Goal: Information Seeking & Learning: Compare options

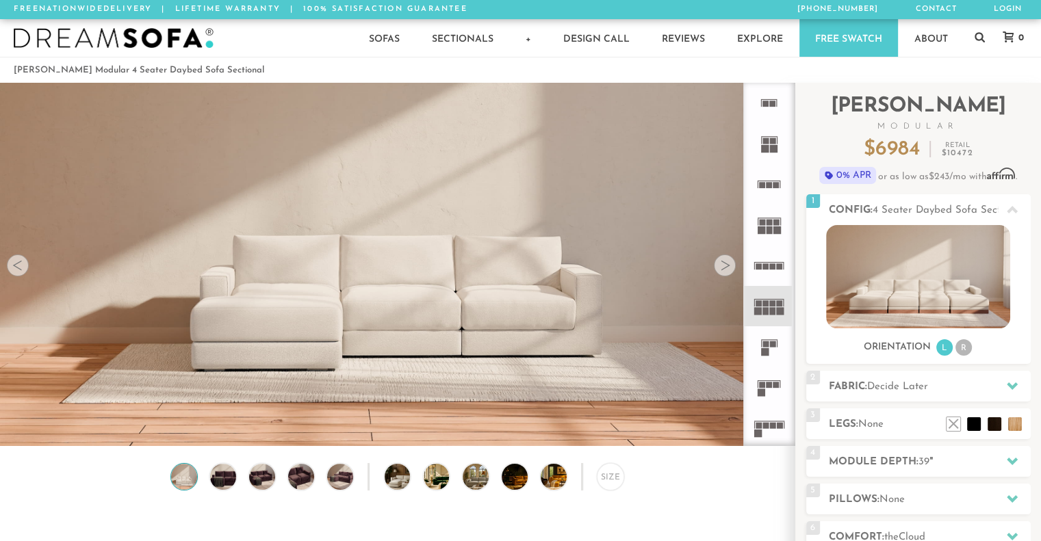
click at [919, 278] on img at bounding box center [918, 276] width 184 height 103
click at [722, 274] on div at bounding box center [725, 266] width 22 height 22
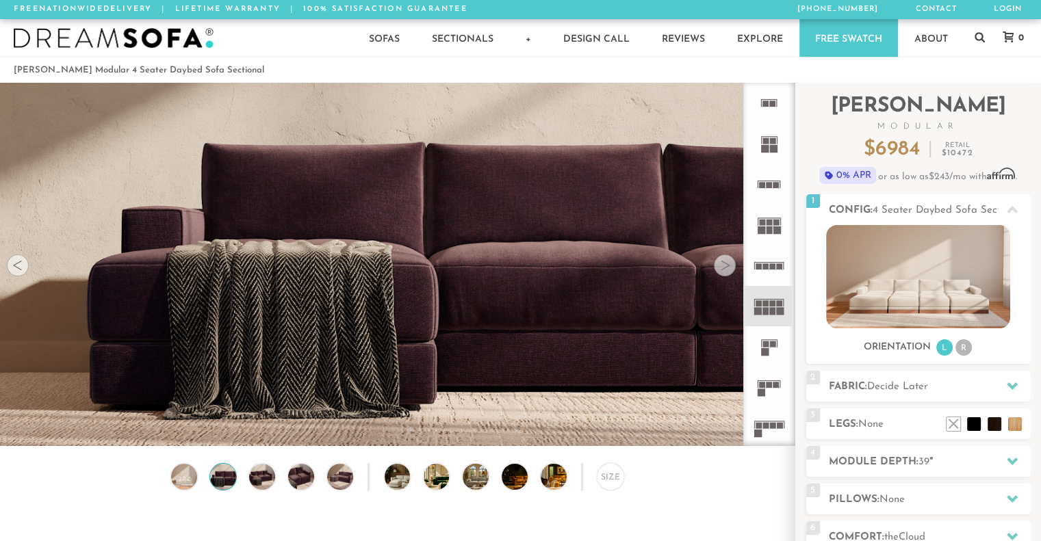
click at [722, 274] on div at bounding box center [725, 266] width 22 height 22
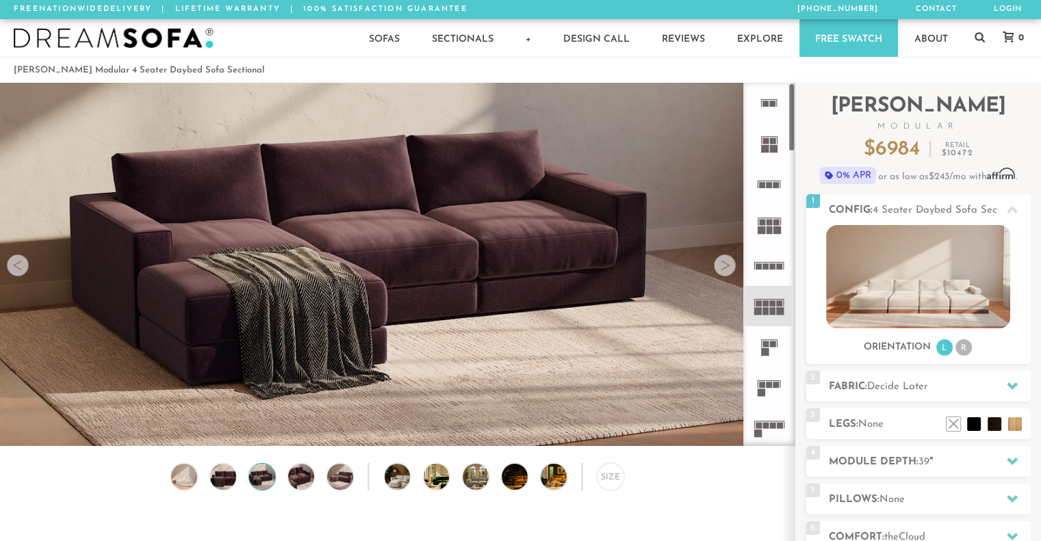
click at [766, 306] on rect at bounding box center [765, 303] width 6 height 6
click at [884, 306] on img at bounding box center [918, 276] width 184 height 103
click at [932, 276] on img at bounding box center [918, 276] width 184 height 103
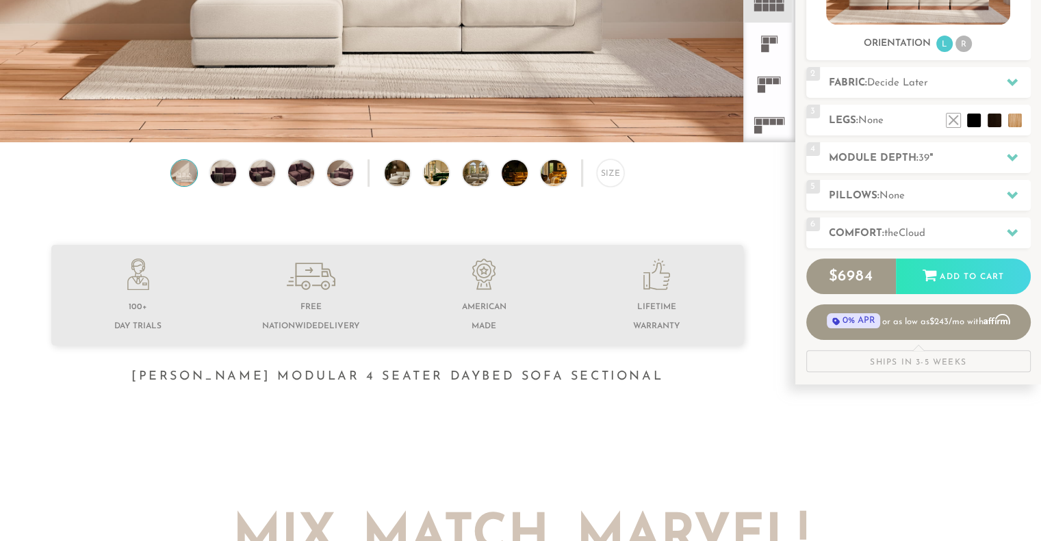
scroll to position [15218, 1030]
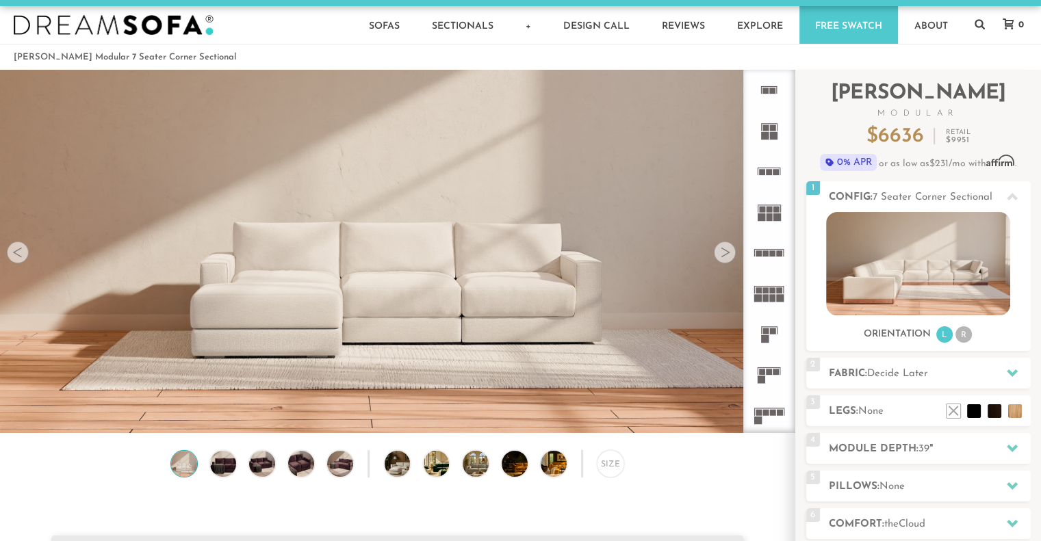
scroll to position [9, 0]
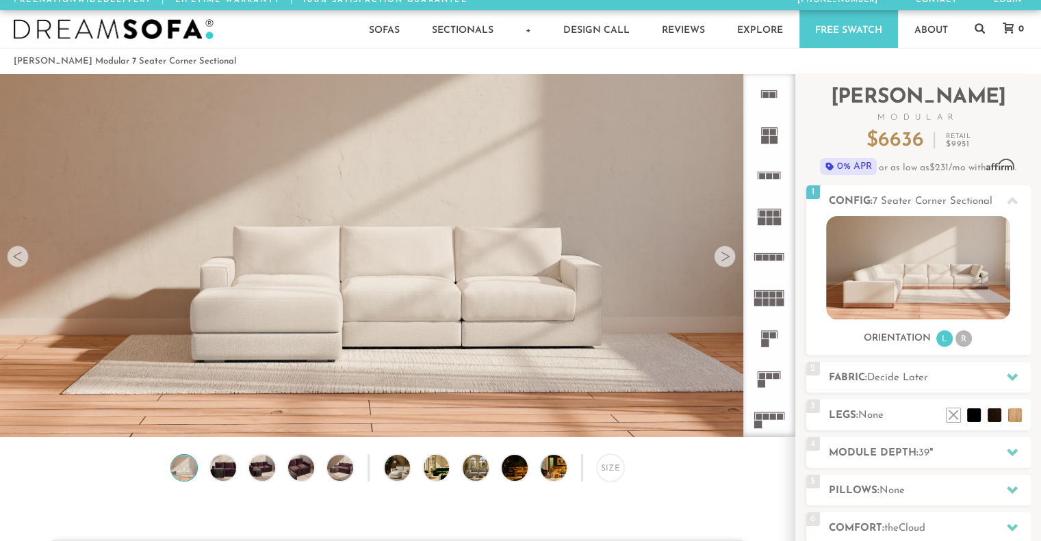
click at [764, 136] on rect at bounding box center [765, 140] width 8 height 8
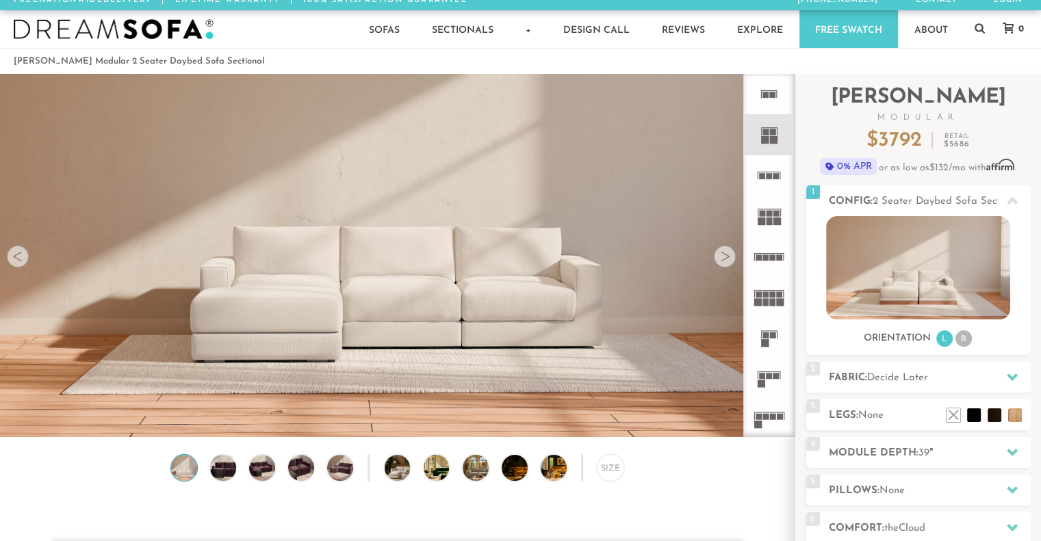
click at [765, 169] on icon at bounding box center [768, 175] width 40 height 40
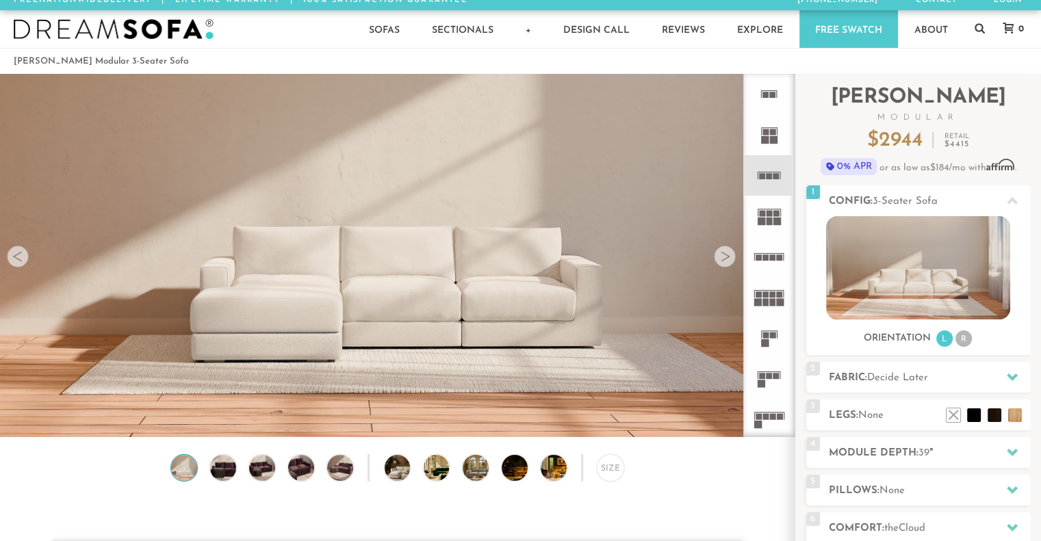
click at [769, 258] on icon at bounding box center [768, 257] width 40 height 40
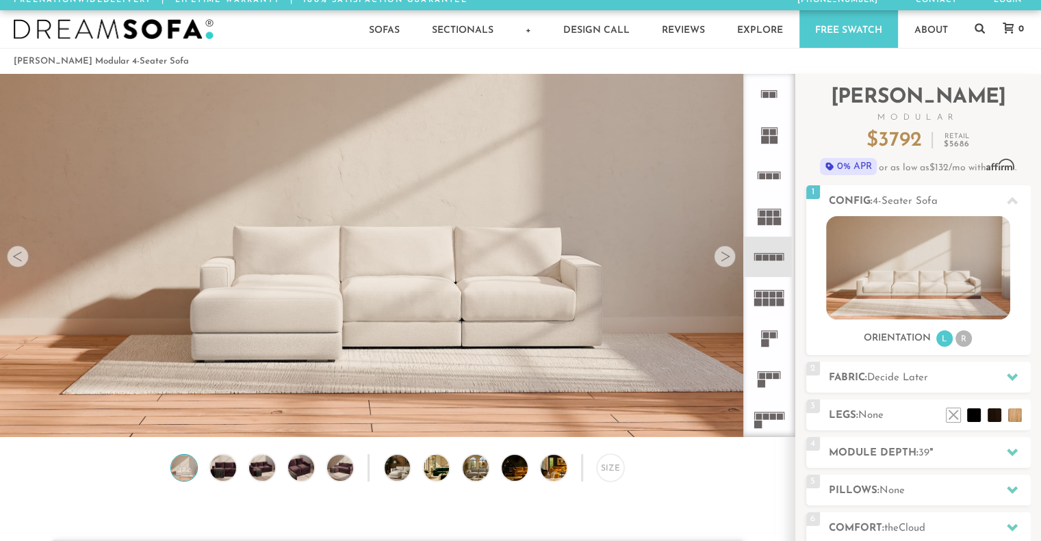
click at [768, 180] on icon at bounding box center [768, 175] width 40 height 40
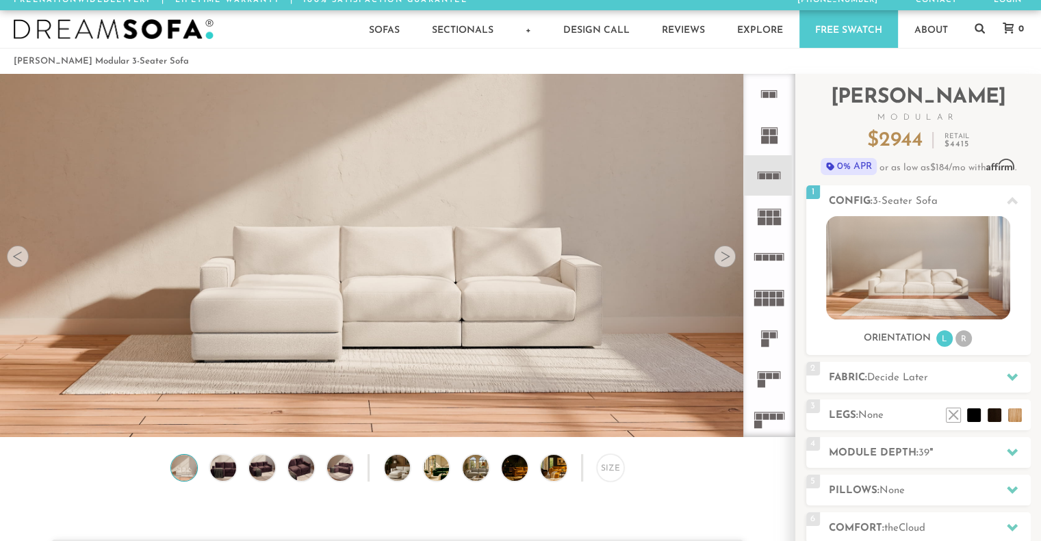
click at [772, 257] on rect at bounding box center [773, 258] width 6 height 6
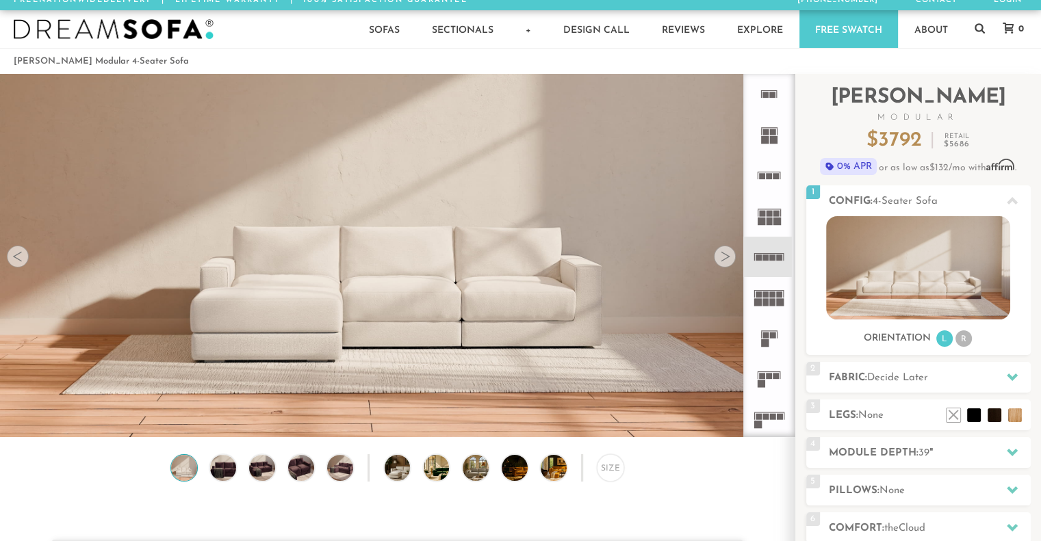
click at [770, 328] on icon at bounding box center [768, 337] width 40 height 40
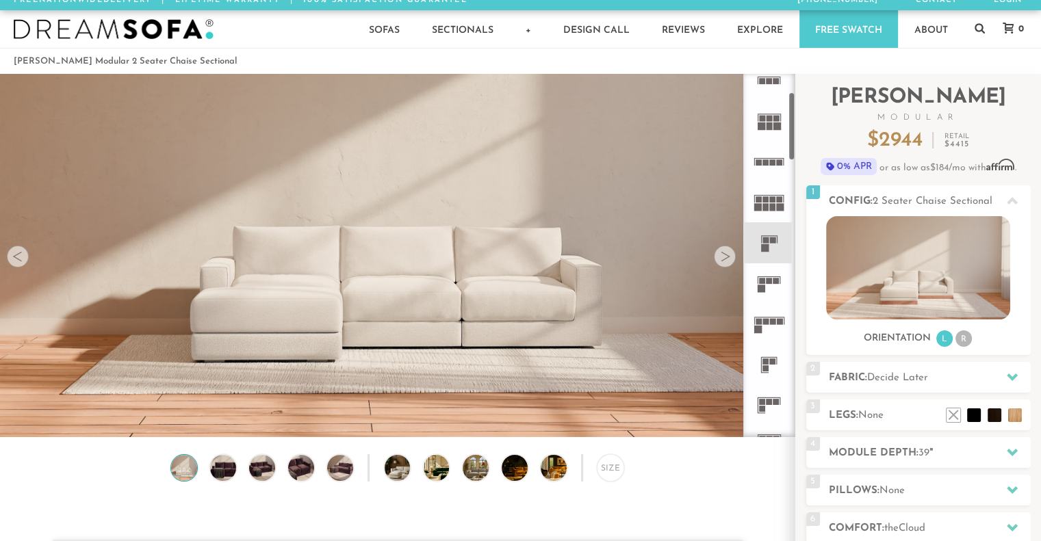
scroll to position [99, 0]
click at [765, 276] on icon at bounding box center [768, 279] width 40 height 40
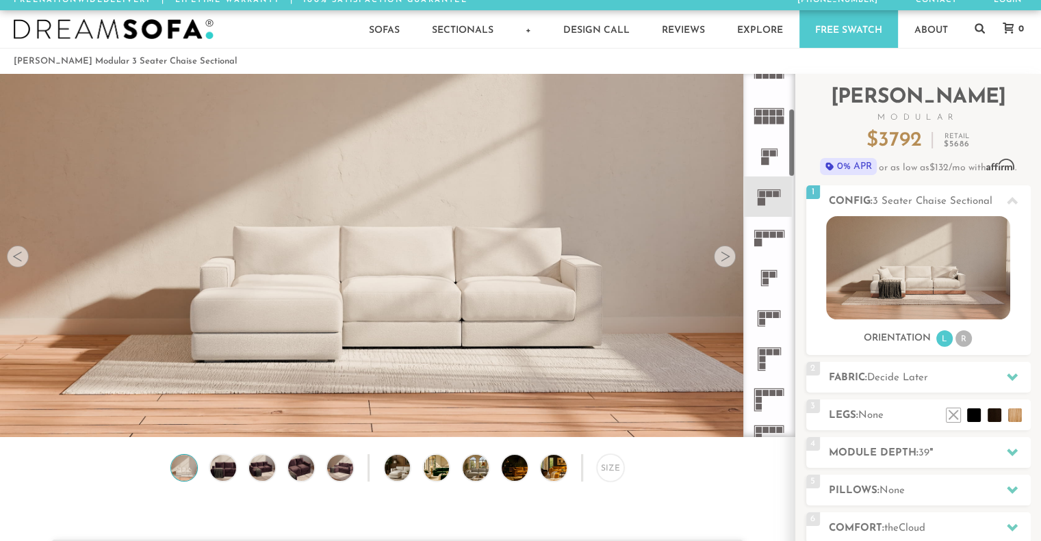
scroll to position [180, 0]
click at [969, 417] on li at bounding box center [974, 415] width 14 height 14
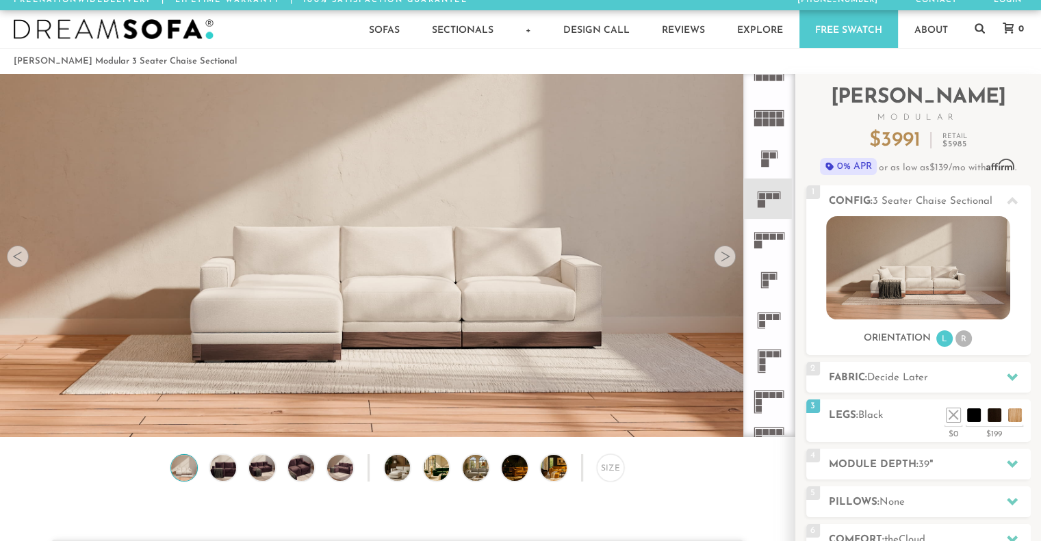
click at [991, 422] on div "3 Legs: Black $0 $199 Nailheads:" at bounding box center [918, 421] width 224 height 42
click at [995, 413] on li at bounding box center [994, 415] width 14 height 14
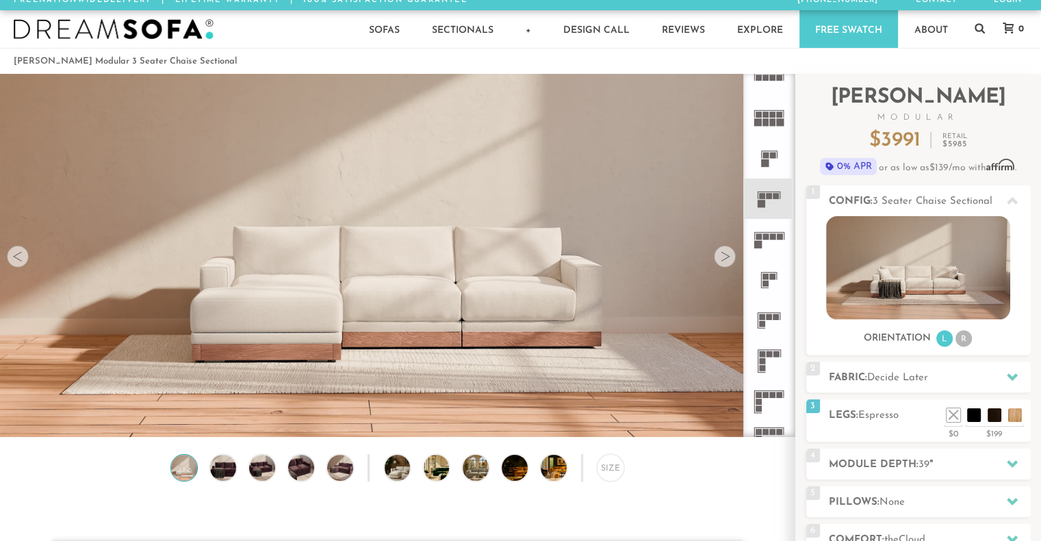
click at [971, 410] on li at bounding box center [974, 415] width 14 height 14
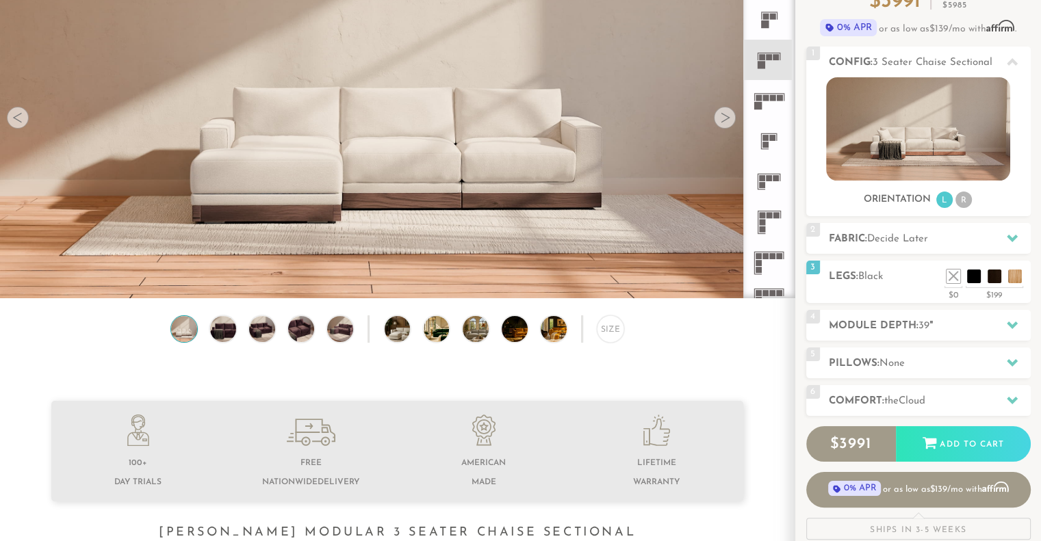
scroll to position [146, 0]
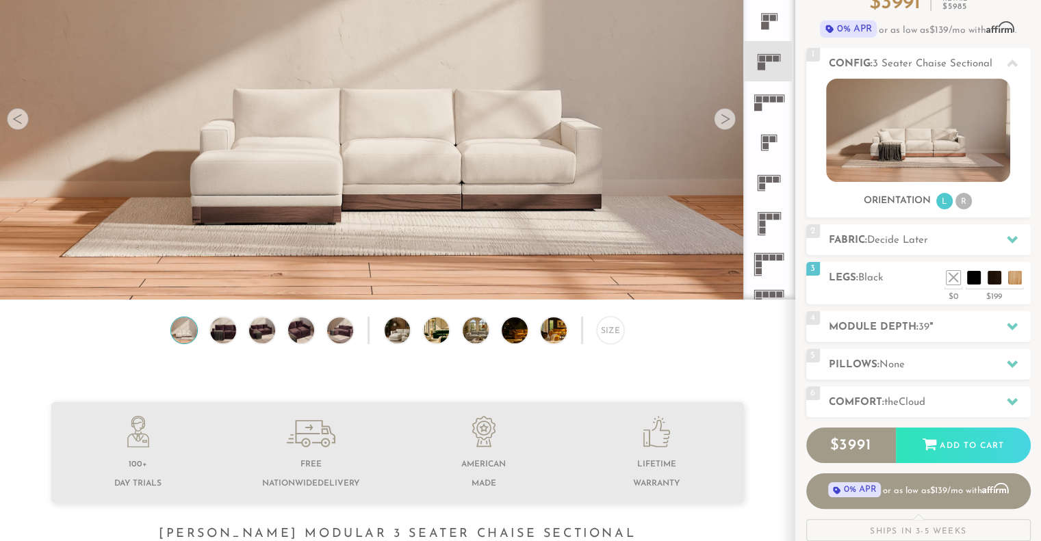
click at [473, 332] on img at bounding box center [485, 330] width 46 height 26
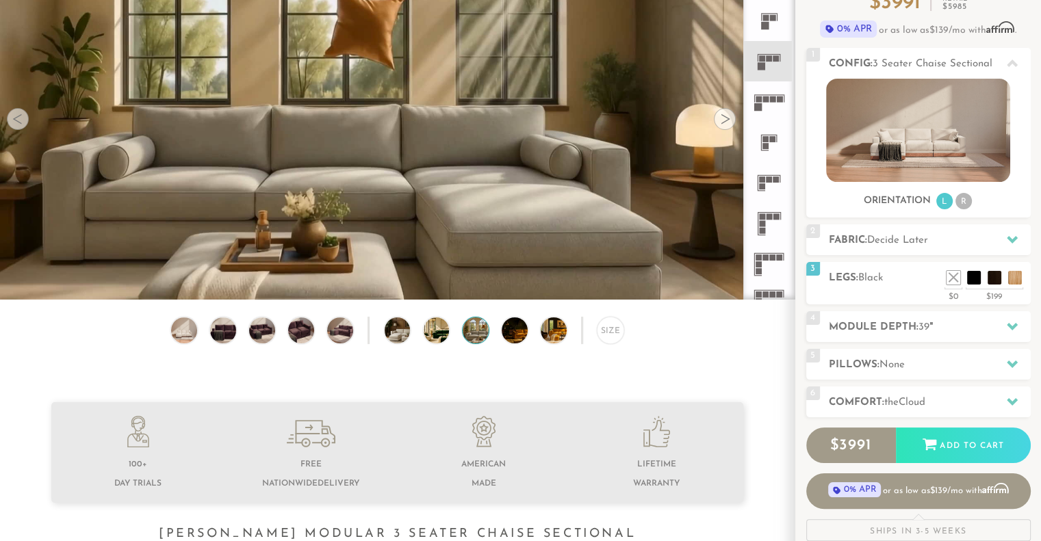
click at [449, 332] on div "Size" at bounding box center [397, 334] width 794 height 34
click at [433, 334] on img at bounding box center [446, 330] width 46 height 26
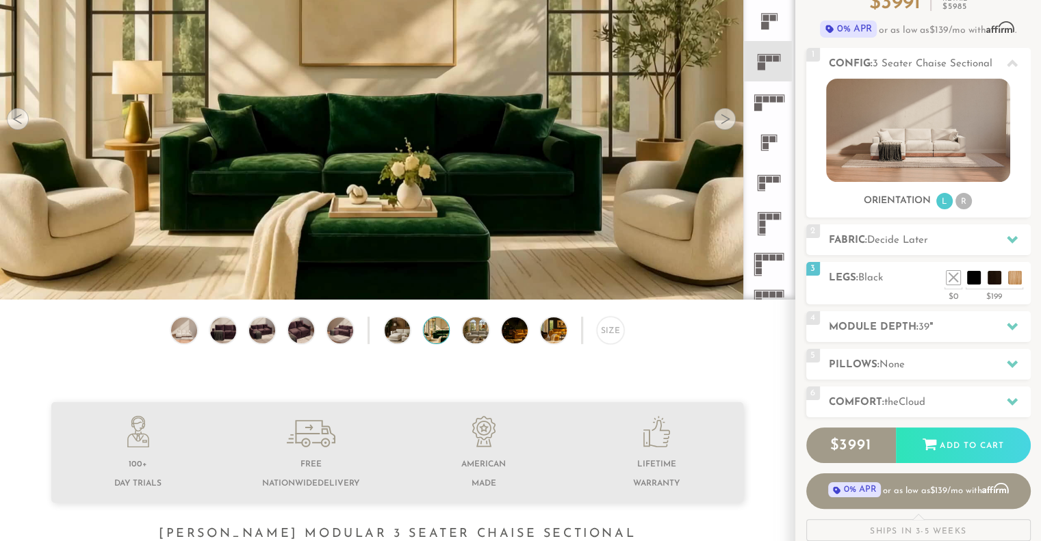
click at [337, 337] on img at bounding box center [340, 330] width 31 height 26
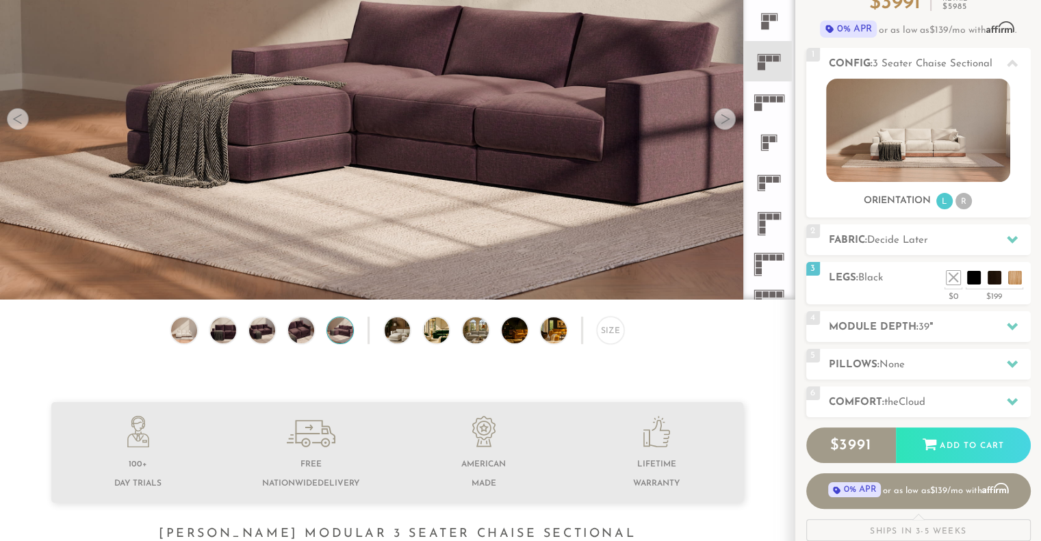
click at [264, 339] on img at bounding box center [261, 330] width 31 height 26
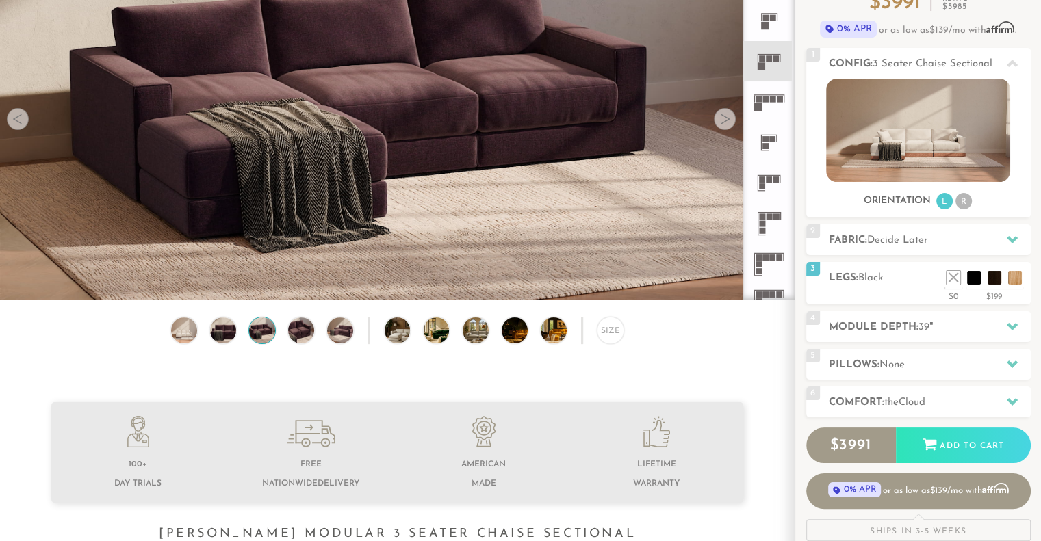
click at [223, 334] on img at bounding box center [222, 330] width 31 height 26
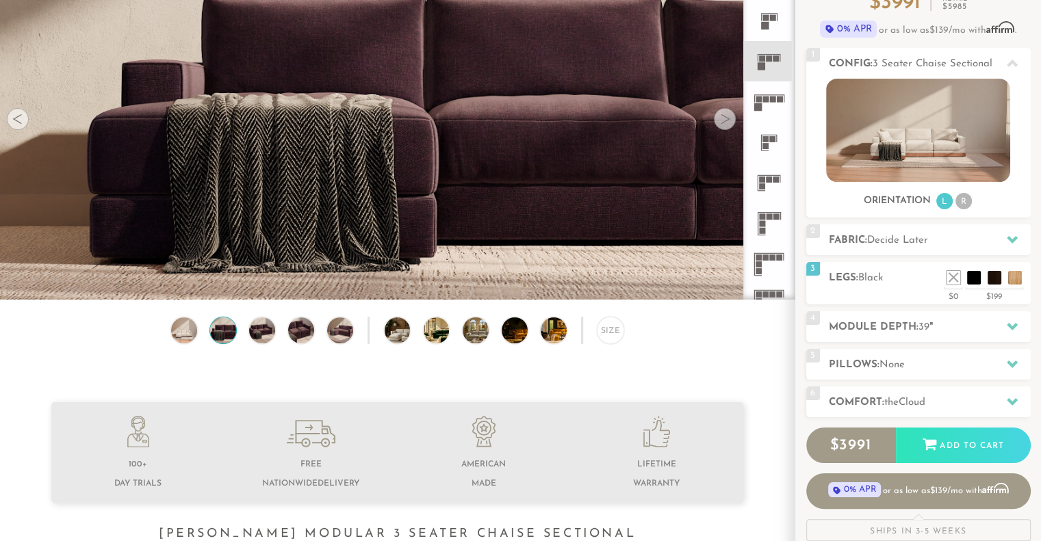
click at [193, 335] on img at bounding box center [183, 330] width 31 height 26
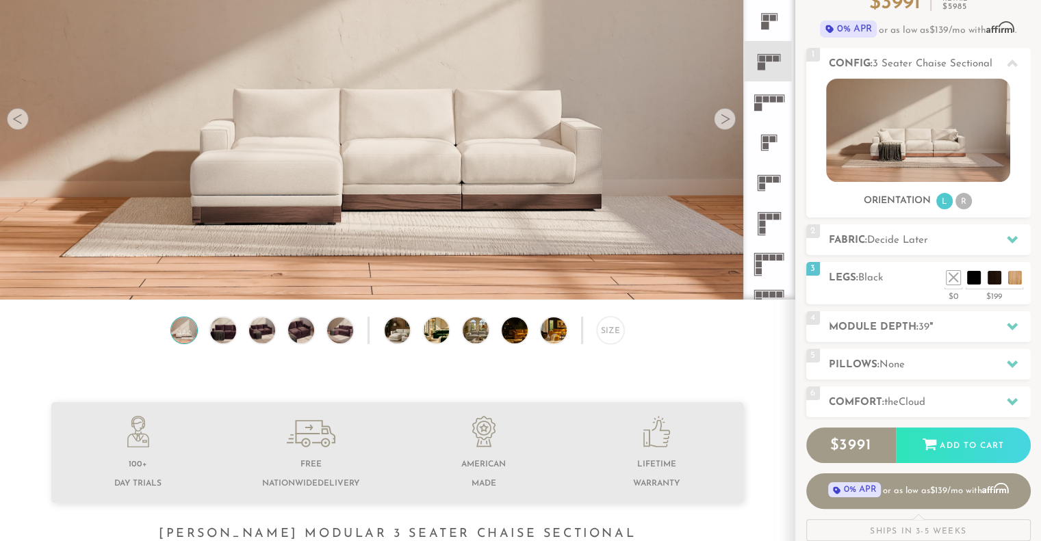
click at [546, 336] on img at bounding box center [563, 330] width 46 height 26
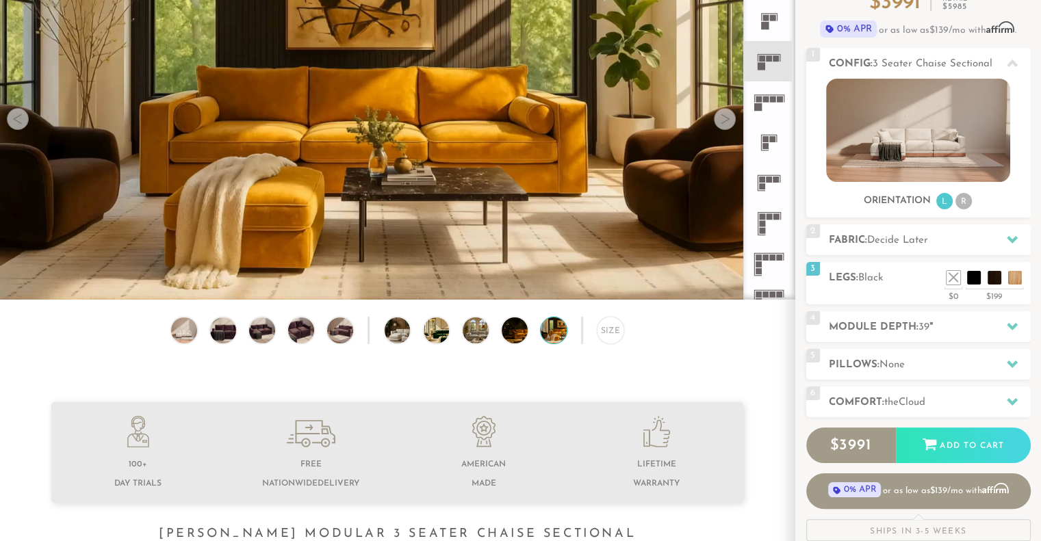
scroll to position [0, 0]
